Goal: Task Accomplishment & Management: Manage account settings

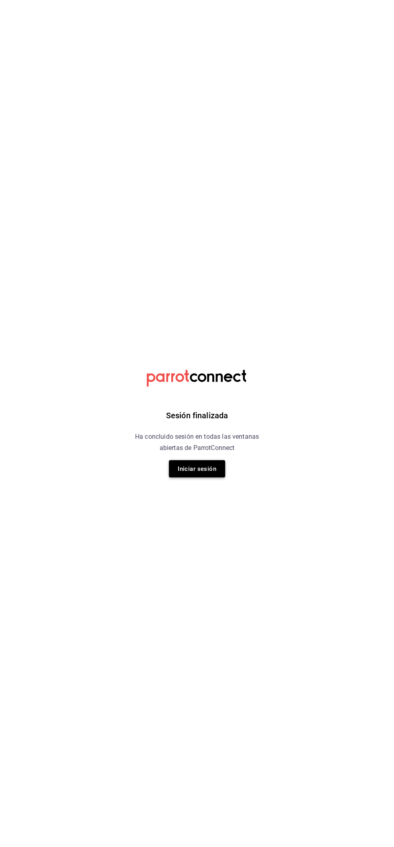
click at [205, 468] on font "Iniciar sesión" at bounding box center [196, 468] width 39 height 7
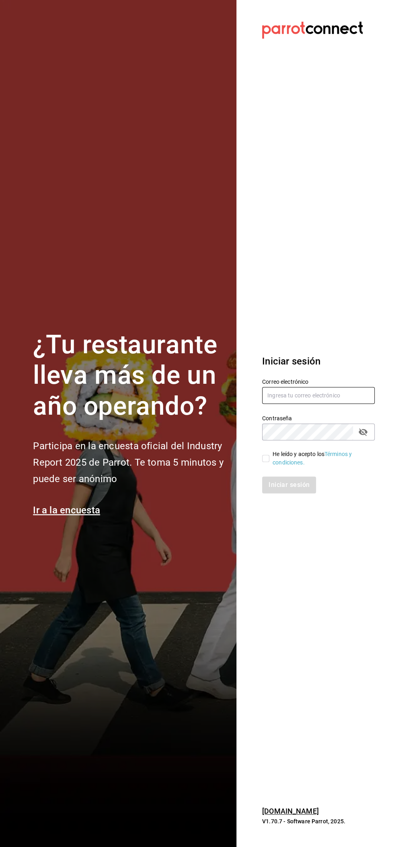
click at [324, 393] on input "text" at bounding box center [318, 395] width 112 height 17
type input "facturacion@beefcapital.com"
click at [265, 458] on input "He leído y acepto los Términos y condiciones." at bounding box center [265, 458] width 7 height 7
checkbox input "true"
click at [292, 483] on font "Iniciar sesión" at bounding box center [289, 485] width 41 height 8
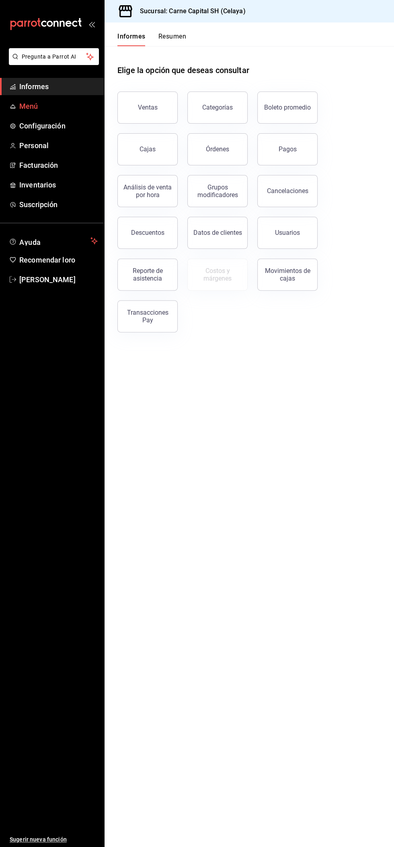
click at [56, 107] on span "Menú" at bounding box center [58, 106] width 78 height 11
